Goal: Task Accomplishment & Management: Complete application form

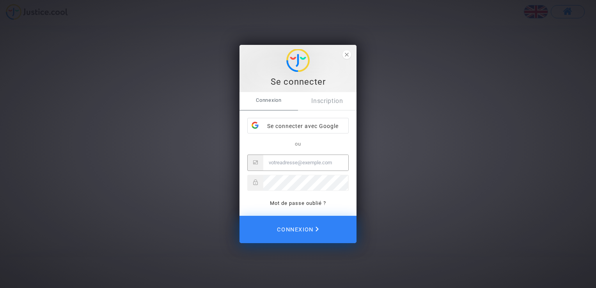
type input "[EMAIL_ADDRESS][DOMAIN_NAME]"
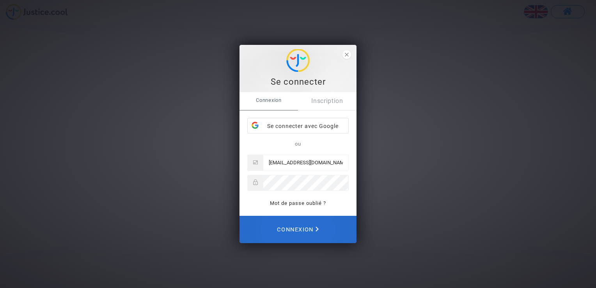
click at [300, 229] on span "Connexion" at bounding box center [298, 229] width 42 height 17
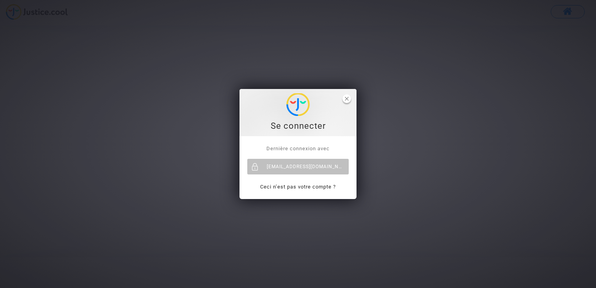
click at [346, 98] on icon "close" at bounding box center [347, 99] width 4 height 4
